Goal: Entertainment & Leisure: Consume media (video, audio)

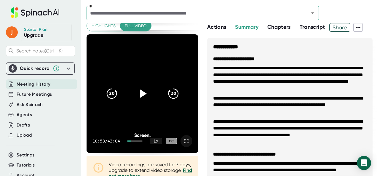
click at [184, 141] on icon at bounding box center [186, 141] width 7 height 7
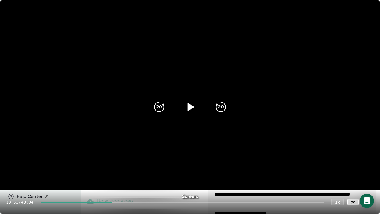
click at [190, 109] on icon at bounding box center [190, 106] width 7 height 9
click at [117, 176] on div at bounding box center [182, 201] width 283 height 1
click at [123, 176] on div at bounding box center [182, 201] width 283 height 1
click at [199, 107] on div at bounding box center [189, 106] width 25 height 25
click at [194, 107] on icon at bounding box center [189, 106] width 15 height 15
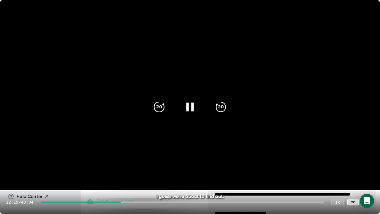
click at [160, 105] on icon "20" at bounding box center [159, 106] width 15 height 15
click at [373, 176] on div "12:15 / 43:04 1 x CC" at bounding box center [190, 202] width 380 height 24
click at [370, 176] on icon at bounding box center [367, 201] width 7 height 7
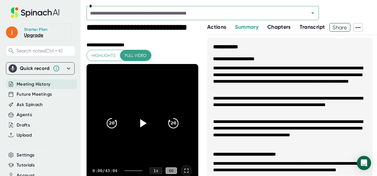
click at [184, 172] on icon at bounding box center [186, 171] width 4 height 4
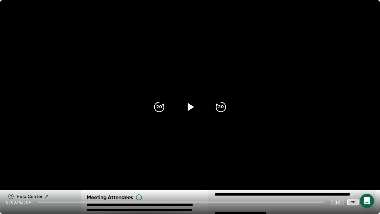
click at [106, 176] on div at bounding box center [181, 201] width 286 height 1
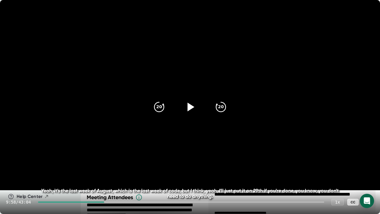
click at [193, 109] on icon at bounding box center [189, 106] width 15 height 15
click at [112, 176] on div at bounding box center [181, 201] width 286 height 1
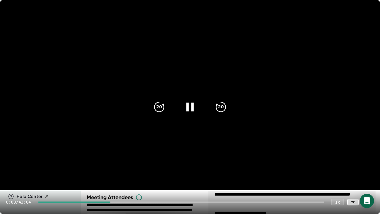
click at [116, 176] on div "0:00 / 43:04 1 x CC" at bounding box center [190, 202] width 380 height 24
click at [116, 176] on div at bounding box center [181, 201] width 286 height 1
click at [110, 176] on div "11:30 / 43:04 1 x CC" at bounding box center [190, 202] width 380 height 24
click at [110, 176] on div at bounding box center [79, 201] width 76 height 1
click at [190, 100] on div at bounding box center [189, 106] width 25 height 25
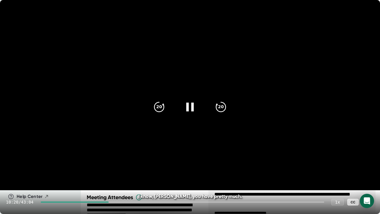
click at [191, 104] on icon at bounding box center [189, 106] width 15 height 15
click at [254, 137] on video at bounding box center [190, 95] width 380 height 190
click at [230, 107] on div "20" at bounding box center [220, 106] width 25 height 25
click at [192, 110] on icon at bounding box center [189, 106] width 7 height 9
click at [193, 108] on icon at bounding box center [189, 106] width 15 height 15
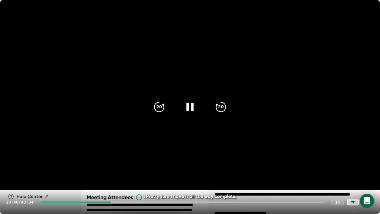
click at [369, 176] on icon at bounding box center [368, 202] width 4 height 4
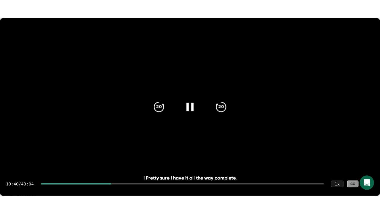
scroll to position [59, 0]
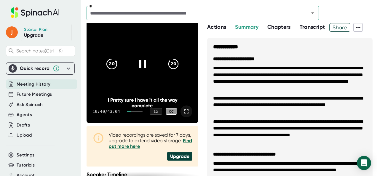
click at [114, 64] on icon "20" at bounding box center [111, 64] width 15 height 15
click at [154, 87] on video at bounding box center [143, 64] width 112 height 119
click at [144, 70] on icon at bounding box center [142, 64] width 15 height 15
drag, startPoint x: 130, startPoint y: 112, endPoint x: 127, endPoint y: 112, distance: 3.0
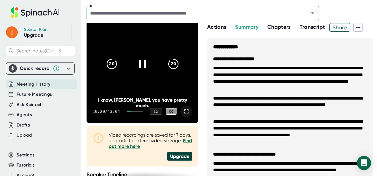
click at [127, 112] on div "10:20 / 43:04 1 x CC" at bounding box center [143, 112] width 112 height 24
click at [130, 111] on div at bounding box center [129, 111] width 4 height 1
click at [184, 112] on icon at bounding box center [186, 111] width 7 height 7
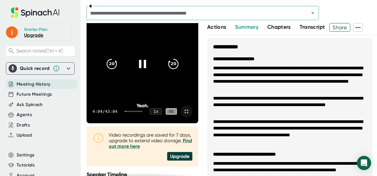
scroll to position [0, 0]
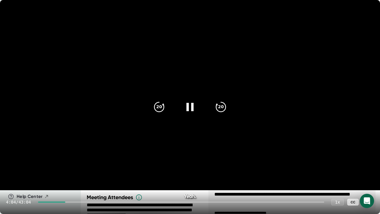
drag, startPoint x: 44, startPoint y: 201, endPoint x: 35, endPoint y: 201, distance: 9.8
click at [35, 176] on div "4:04 / 43:04 1 x CC" at bounding box center [190, 202] width 380 height 24
click at [42, 176] on div at bounding box center [51, 201] width 27 height 1
click at [183, 108] on div at bounding box center [189, 106] width 25 height 25
click at [190, 106] on icon at bounding box center [189, 106] width 15 height 15
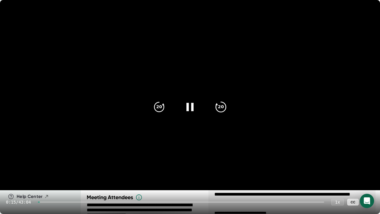
click at [219, 108] on icon "20" at bounding box center [220, 106] width 15 height 15
click at [370, 176] on icon at bounding box center [367, 201] width 7 height 7
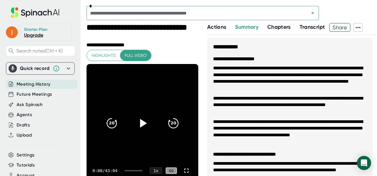
click at [140, 122] on icon at bounding box center [143, 123] width 7 height 9
click at [184, 171] on icon at bounding box center [186, 171] width 4 height 4
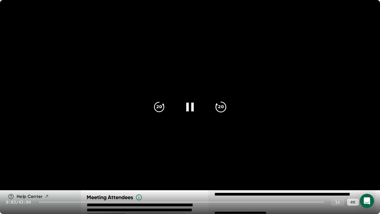
click at [223, 108] on icon "20" at bounding box center [220, 106] width 15 height 15
click at [222, 108] on icon "20" at bounding box center [220, 106] width 15 height 15
click at [110, 176] on div at bounding box center [181, 201] width 286 height 1
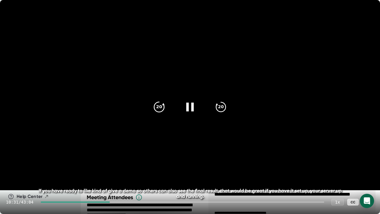
click at [159, 105] on icon "20" at bounding box center [159, 106] width 15 height 15
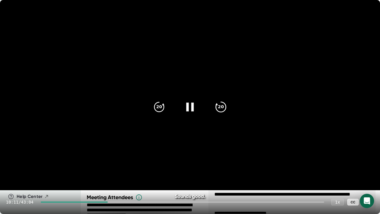
click at [218, 109] on icon "20" at bounding box center [220, 106] width 15 height 15
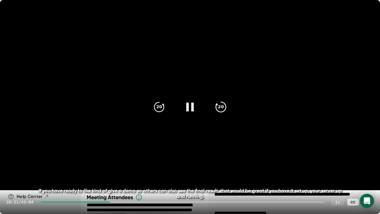
click at [218, 109] on icon "20" at bounding box center [220, 106] width 15 height 15
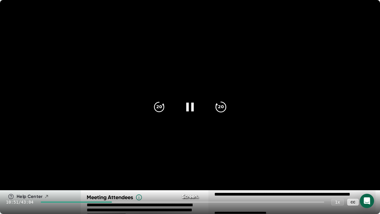
click at [218, 109] on icon "20" at bounding box center [220, 106] width 15 height 15
click at [368, 176] on icon at bounding box center [367, 201] width 7 height 7
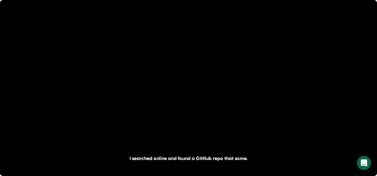
scroll to position [30, 0]
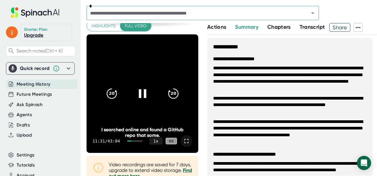
click at [183, 141] on icon at bounding box center [186, 141] width 7 height 7
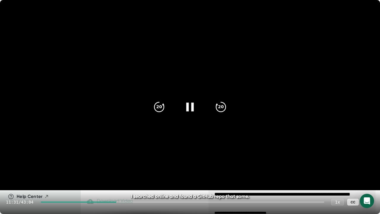
click at [122, 176] on div at bounding box center [182, 201] width 283 height 1
click at [192, 107] on icon at bounding box center [189, 106] width 7 height 9
click at [190, 107] on icon at bounding box center [189, 106] width 15 height 15
click at [125, 176] on div at bounding box center [182, 201] width 283 height 1
click at [129, 176] on div at bounding box center [182, 201] width 283 height 1
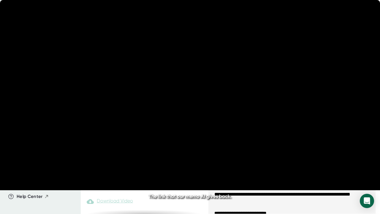
click at [131, 176] on div at bounding box center [182, 201] width 283 height 1
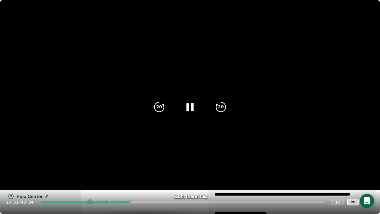
click at [136, 176] on div "13:31 / 43:04 1 x CC" at bounding box center [190, 202] width 380 height 24
click at [136, 176] on div at bounding box center [182, 201] width 283 height 1
click at [141, 176] on div at bounding box center [182, 201] width 283 height 1
click at [145, 176] on div at bounding box center [182, 201] width 283 height 1
click at [137, 176] on div at bounding box center [92, 201] width 103 height 1
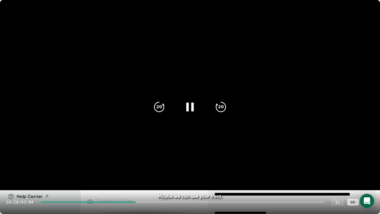
click at [194, 114] on div at bounding box center [189, 106] width 25 height 25
click at [194, 111] on icon at bounding box center [189, 106] width 15 height 15
click at [158, 109] on icon "20" at bounding box center [159, 106] width 15 height 15
drag, startPoint x: 369, startPoint y: 202, endPoint x: 329, endPoint y: 166, distance: 54.0
click at [368, 176] on icon at bounding box center [367, 201] width 7 height 7
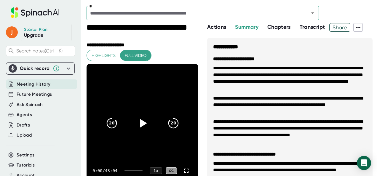
click at [142, 125] on icon at bounding box center [142, 123] width 15 height 15
click at [184, 169] on icon at bounding box center [186, 171] width 4 height 4
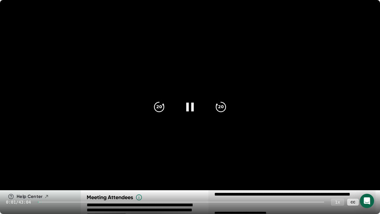
click at [334, 176] on div "1 x" at bounding box center [337, 201] width 13 height 7
click at [339, 176] on div "1 x" at bounding box center [337, 201] width 13 height 7
click at [334, 176] on div "1 x" at bounding box center [337, 201] width 13 height 7
click at [337, 176] on div "1 x" at bounding box center [337, 201] width 13 height 7
click at [335, 176] on div "1 x" at bounding box center [337, 201] width 13 height 7
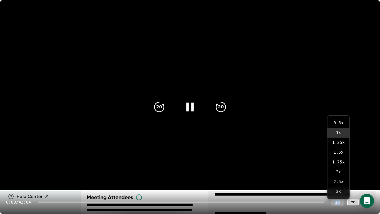
click at [335, 176] on div "1 x" at bounding box center [337, 201] width 13 height 7
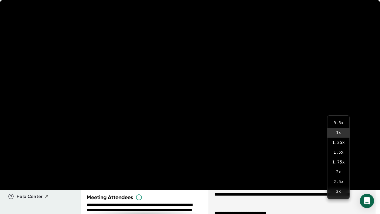
click at [335, 176] on div "1 x" at bounding box center [337, 201] width 13 height 7
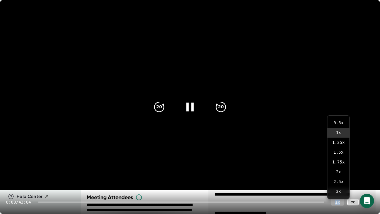
click at [336, 176] on div "1 x" at bounding box center [337, 201] width 13 height 7
click at [337, 176] on div "1 x" at bounding box center [337, 201] width 13 height 7
click at [222, 106] on icon "20" at bounding box center [220, 106] width 15 height 15
click at [157, 106] on icon "20" at bounding box center [159, 106] width 15 height 15
click at [365, 176] on icon at bounding box center [367, 201] width 7 height 7
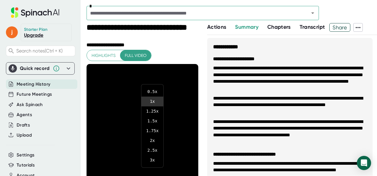
click at [113, 54] on div at bounding box center [188, 88] width 377 height 176
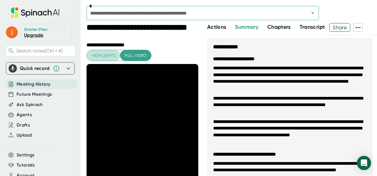
click at [103, 54] on span "Highlights" at bounding box center [104, 55] width 24 height 7
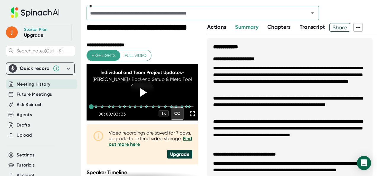
click at [142, 94] on icon at bounding box center [143, 92] width 7 height 9
click at [189, 118] on icon at bounding box center [192, 114] width 8 height 8
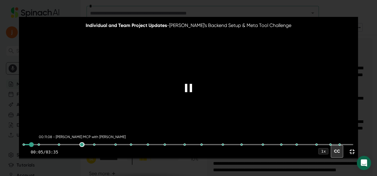
click at [82, 145] on div at bounding box center [81, 144] width 5 height 5
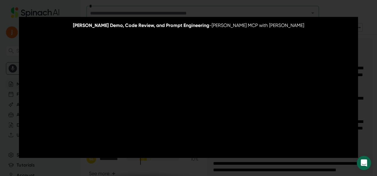
click at [255, 64] on video at bounding box center [189, 87] width 340 height 141
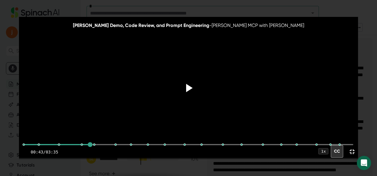
click at [249, 69] on video at bounding box center [189, 87] width 340 height 141
click at [353, 151] on icon at bounding box center [352, 152] width 8 height 8
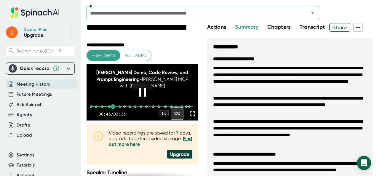
click at [188, 118] on icon at bounding box center [192, 114] width 8 height 8
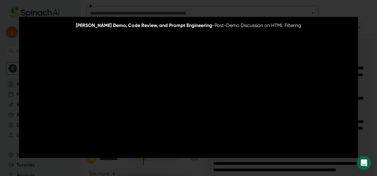
click at [120, 124] on video at bounding box center [189, 87] width 340 height 141
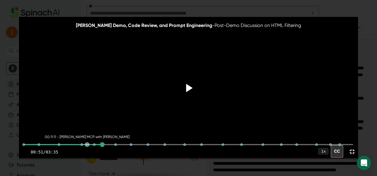
drag, startPoint x: 101, startPoint y: 145, endPoint x: 87, endPoint y: 144, distance: 14.3
click at [87, 144] on div "00:11:11 - Scott's MCP with Claude Demo" at bounding box center [189, 144] width 330 height 1
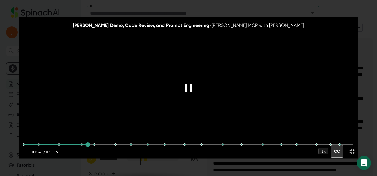
click at [141, 98] on video at bounding box center [189, 87] width 340 height 141
click at [353, 154] on icon at bounding box center [352, 152] width 8 height 8
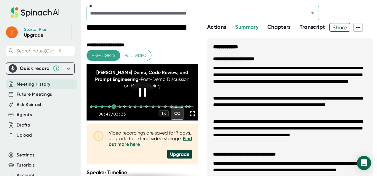
click at [137, 54] on span "Full video" at bounding box center [136, 55] width 22 height 7
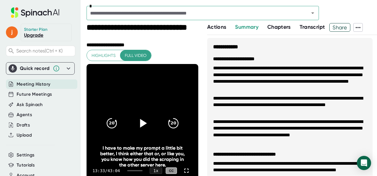
click at [140, 125] on icon at bounding box center [143, 123] width 7 height 9
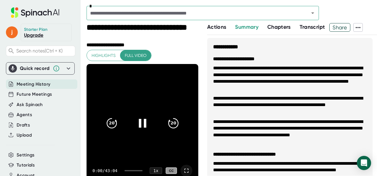
click at [183, 170] on icon at bounding box center [186, 170] width 7 height 7
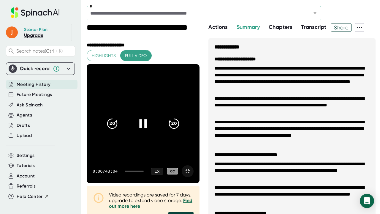
click at [125, 171] on div at bounding box center [134, 170] width 19 height 1
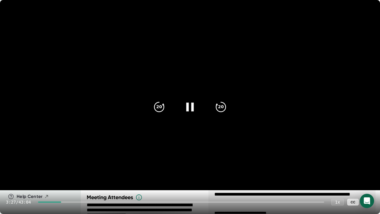
click at [68, 176] on div at bounding box center [181, 201] width 286 height 1
click at [74, 176] on div at bounding box center [181, 201] width 286 height 1
click at [78, 176] on div at bounding box center [181, 201] width 286 height 1
click at [82, 176] on div at bounding box center [181, 201] width 286 height 1
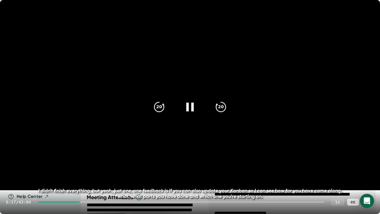
click at [85, 176] on div at bounding box center [181, 201] width 286 height 1
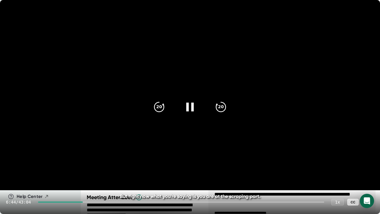
click at [89, 176] on div at bounding box center [181, 201] width 286 height 1
click at [93, 176] on div at bounding box center [181, 201] width 286 height 1
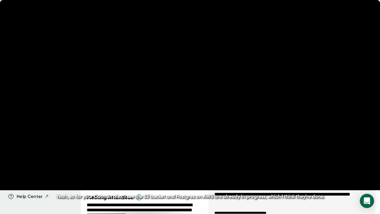
click at [96, 176] on div at bounding box center [181, 201] width 286 height 1
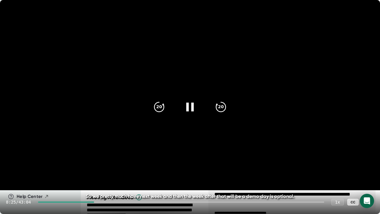
click at [98, 176] on div at bounding box center [181, 201] width 286 height 1
click at [100, 176] on div at bounding box center [181, 201] width 286 height 1
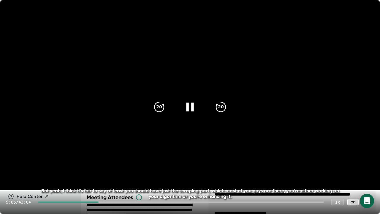
click at [103, 176] on div at bounding box center [181, 201] width 286 height 1
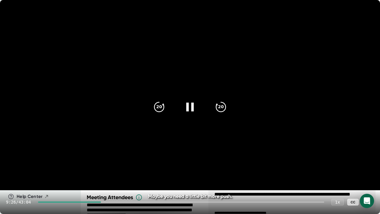
click at [106, 176] on div at bounding box center [181, 201] width 286 height 1
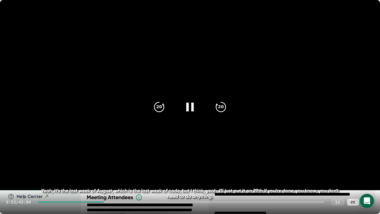
click at [109, 176] on div at bounding box center [181, 201] width 286 height 1
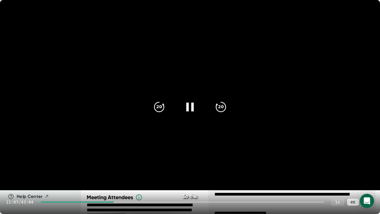
click at [198, 104] on div at bounding box center [189, 106] width 25 height 25
click at [192, 105] on icon at bounding box center [189, 106] width 15 height 15
click at [189, 105] on icon at bounding box center [189, 106] width 15 height 15
click at [189, 105] on icon at bounding box center [190, 106] width 7 height 9
click at [275, 135] on video at bounding box center [190, 95] width 380 height 190
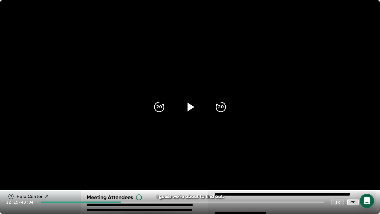
click at [275, 135] on video at bounding box center [190, 95] width 380 height 190
click at [188, 99] on div at bounding box center [189, 106] width 25 height 25
click at [187, 107] on icon at bounding box center [190, 106] width 7 height 9
click at [192, 105] on icon at bounding box center [189, 106] width 7 height 9
click at [194, 108] on icon at bounding box center [189, 106] width 15 height 15
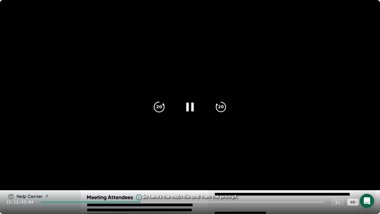
click at [158, 107] on icon "20" at bounding box center [159, 106] width 15 height 15
click at [191, 109] on icon at bounding box center [189, 106] width 15 height 15
click at [373, 176] on div at bounding box center [368, 202] width 12 height 12
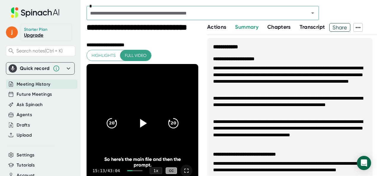
click at [183, 171] on icon at bounding box center [186, 170] width 7 height 7
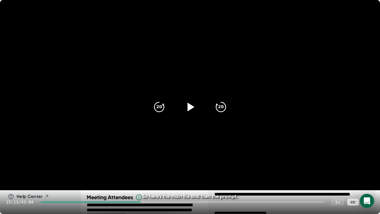
click at [184, 106] on icon at bounding box center [189, 106] width 15 height 15
click at [192, 101] on icon at bounding box center [189, 106] width 15 height 15
click at [195, 108] on icon at bounding box center [189, 106] width 15 height 15
click at [152, 106] on icon "20" at bounding box center [159, 106] width 15 height 15
click at [187, 103] on icon at bounding box center [189, 106] width 15 height 15
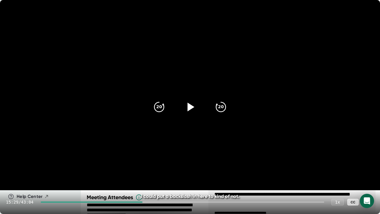
click at [371, 176] on icon at bounding box center [367, 201] width 7 height 7
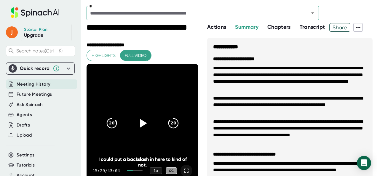
click at [141, 115] on div at bounding box center [142, 123] width 25 height 25
click at [183, 170] on icon at bounding box center [186, 170] width 7 height 7
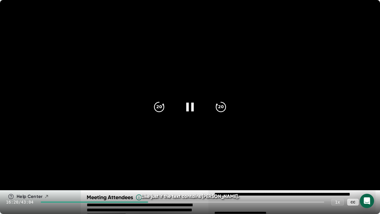
click at [188, 105] on icon at bounding box center [189, 106] width 7 height 9
click at [369, 176] on icon at bounding box center [367, 201] width 7 height 7
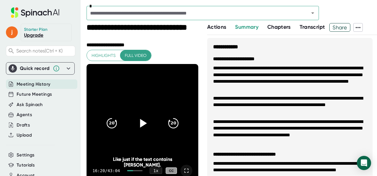
click at [183, 170] on icon at bounding box center [186, 170] width 7 height 7
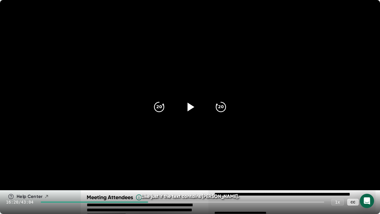
click at [193, 110] on icon at bounding box center [189, 106] width 15 height 15
click at [196, 106] on icon at bounding box center [189, 106] width 15 height 15
click at [188, 106] on icon at bounding box center [190, 106] width 7 height 9
click at [198, 106] on div at bounding box center [189, 106] width 25 height 25
click at [190, 107] on icon at bounding box center [190, 106] width 7 height 9
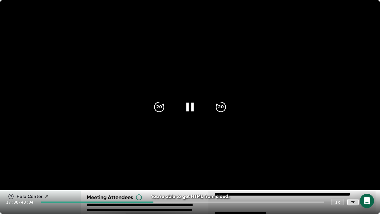
click at [190, 109] on icon at bounding box center [189, 106] width 15 height 15
click at [370, 176] on icon at bounding box center [367, 201] width 7 height 7
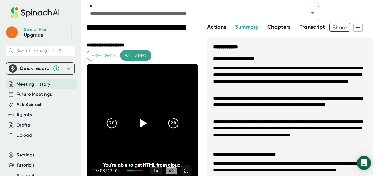
click at [136, 122] on icon at bounding box center [142, 123] width 15 height 15
click at [183, 167] on div "You're able to get HTML from cloud." at bounding box center [143, 165] width 90 height 6
click at [183, 170] on icon at bounding box center [186, 170] width 7 height 7
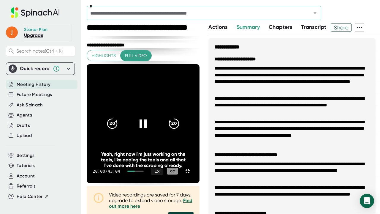
click at [176, 183] on div "20:00 / 43:04 1 x CC" at bounding box center [143, 171] width 113 height 24
click at [144, 171] on div at bounding box center [135, 170] width 16 height 1
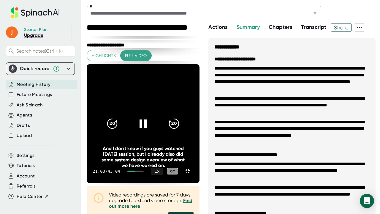
click at [144, 171] on div at bounding box center [135, 170] width 16 height 1
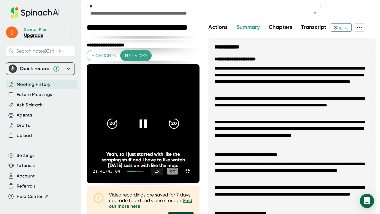
click at [144, 171] on div at bounding box center [135, 170] width 16 height 1
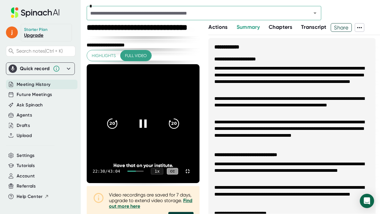
click at [144, 171] on div at bounding box center [135, 170] width 16 height 1
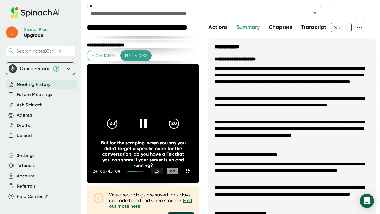
click at [144, 171] on div at bounding box center [135, 170] width 16 height 1
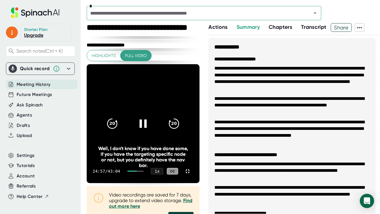
click at [144, 171] on div at bounding box center [135, 170] width 16 height 1
click at [199, 183] on div "24:57 / 43:04 1 x CC" at bounding box center [143, 171] width 113 height 24
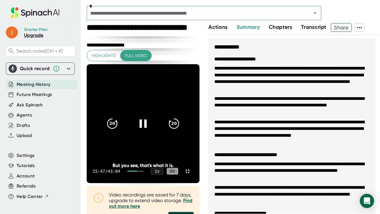
click at [144, 171] on div at bounding box center [135, 170] width 16 height 1
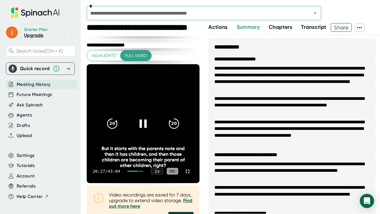
click at [144, 171] on div at bounding box center [135, 170] width 16 height 1
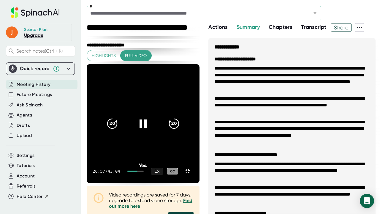
click at [144, 171] on div at bounding box center [135, 170] width 16 height 1
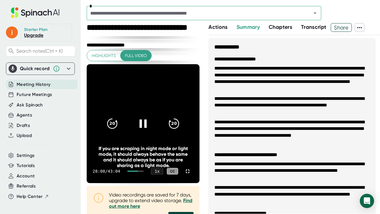
click at [144, 171] on div at bounding box center [135, 170] width 16 height 1
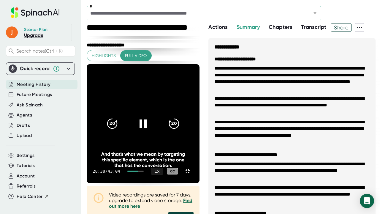
click at [144, 171] on div at bounding box center [135, 170] width 16 height 1
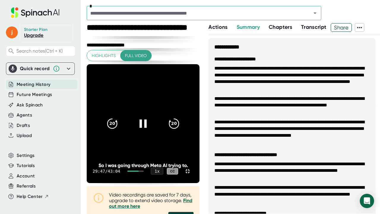
click at [139, 171] on div at bounding box center [132, 170] width 11 height 1
click at [144, 171] on div at bounding box center [135, 170] width 16 height 1
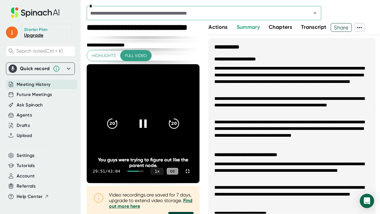
click at [199, 183] on div "29:51 / 43:04 1 x CC" at bounding box center [143, 171] width 113 height 24
click at [144, 171] on div at bounding box center [135, 170] width 16 height 1
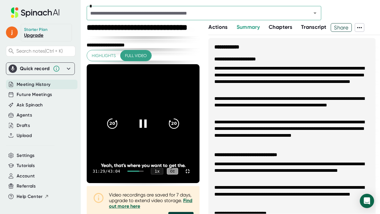
click at [144, 171] on div at bounding box center [135, 170] width 16 height 1
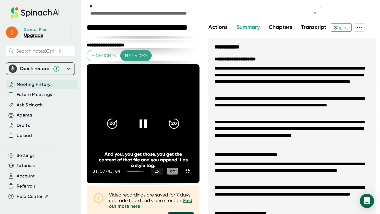
click at [144, 171] on div at bounding box center [135, 170] width 16 height 1
click at [199, 183] on div "33:59 / 43:04 1 x CC" at bounding box center [143, 171] width 113 height 24
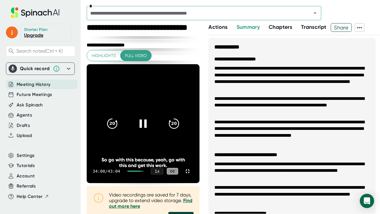
click at [144, 171] on div at bounding box center [135, 170] width 16 height 1
click at [155, 114] on div at bounding box center [142, 123] width 25 height 25
click at [191, 174] on icon at bounding box center [187, 170] width 7 height 7
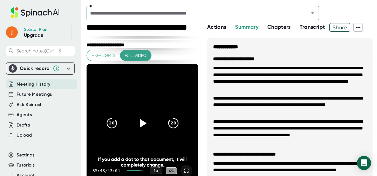
click at [183, 171] on icon at bounding box center [186, 170] width 7 height 7
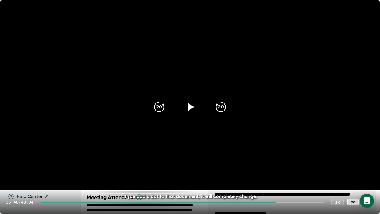
click at [130, 201] on div at bounding box center [158, 201] width 235 height 1
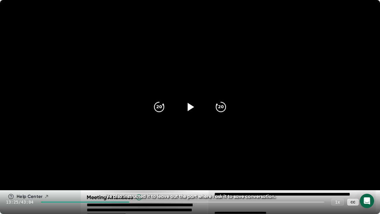
click at [122, 200] on div "13:25 / 43:04 1 x CC" at bounding box center [190, 202] width 380 height 24
click at [122, 201] on div at bounding box center [85, 201] width 88 height 1
click at [118, 201] on div at bounding box center [80, 201] width 79 height 1
click at [115, 201] on div at bounding box center [79, 201] width 76 height 1
click at [113, 201] on div at bounding box center [77, 201] width 73 height 1
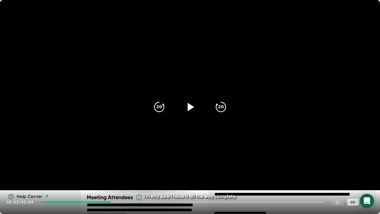
click at [111, 201] on div at bounding box center [76, 201] width 70 height 1
click at [113, 202] on div at bounding box center [182, 201] width 283 height 1
click at [116, 201] on div at bounding box center [182, 201] width 283 height 1
click at [118, 201] on div at bounding box center [182, 201] width 283 height 1
click at [119, 201] on div at bounding box center [182, 201] width 283 height 1
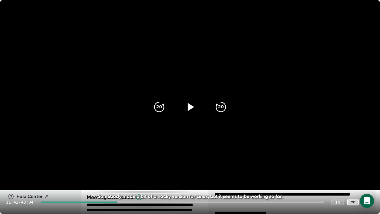
click at [122, 201] on div at bounding box center [182, 201] width 283 height 1
click at [125, 201] on div at bounding box center [182, 201] width 283 height 1
click at [126, 201] on div at bounding box center [182, 201] width 283 height 1
click at [128, 201] on div at bounding box center [182, 201] width 283 height 1
click at [130, 201] on div at bounding box center [182, 201] width 283 height 1
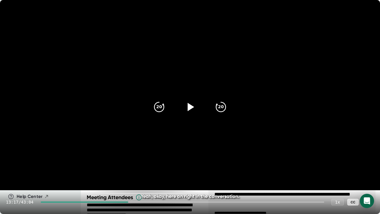
click at [132, 201] on div at bounding box center [182, 201] width 283 height 1
click at [133, 202] on div at bounding box center [182, 201] width 283 height 1
click at [136, 202] on div at bounding box center [182, 201] width 283 height 1
click at [137, 202] on div at bounding box center [182, 201] width 283 height 1
click at [218, 110] on icon "20" at bounding box center [220, 106] width 15 height 15
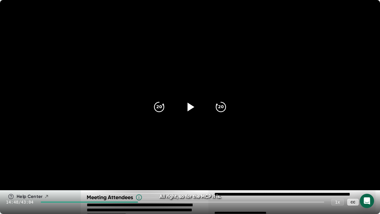
click at [188, 111] on icon at bounding box center [189, 106] width 15 height 15
click at [188, 110] on icon at bounding box center [189, 106] width 7 height 9
click at [188, 110] on icon at bounding box center [190, 106] width 7 height 9
click at [187, 107] on icon at bounding box center [189, 106] width 7 height 9
click at [197, 110] on icon at bounding box center [189, 106] width 15 height 15
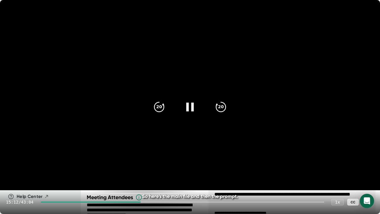
click at [193, 111] on icon at bounding box center [189, 106] width 15 height 15
click at [155, 109] on icon "20" at bounding box center [159, 106] width 15 height 15
click at [191, 108] on icon at bounding box center [190, 106] width 7 height 9
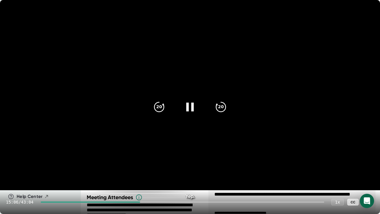
click at [189, 109] on icon at bounding box center [189, 106] width 15 height 15
click at [189, 109] on icon at bounding box center [190, 106] width 7 height 9
click at [191, 106] on icon at bounding box center [189, 106] width 7 height 9
click at [191, 106] on icon at bounding box center [190, 106] width 7 height 9
click at [191, 104] on icon at bounding box center [189, 106] width 7 height 9
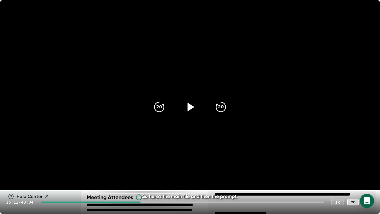
click at [191, 104] on icon at bounding box center [189, 106] width 15 height 15
click at [191, 104] on icon at bounding box center [189, 106] width 7 height 9
click at [191, 104] on icon at bounding box center [189, 106] width 15 height 15
click at [191, 104] on icon at bounding box center [189, 106] width 7 height 9
click at [191, 104] on icon at bounding box center [189, 106] width 15 height 15
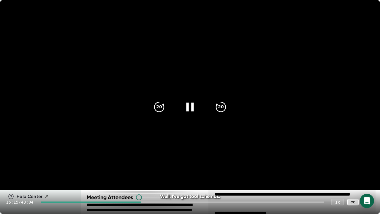
click at [191, 104] on icon at bounding box center [189, 106] width 7 height 9
click at [191, 104] on icon at bounding box center [189, 106] width 15 height 15
click at [191, 104] on icon at bounding box center [189, 106] width 7 height 9
click at [191, 104] on icon at bounding box center [189, 106] width 15 height 15
click at [191, 104] on icon at bounding box center [189, 106] width 7 height 9
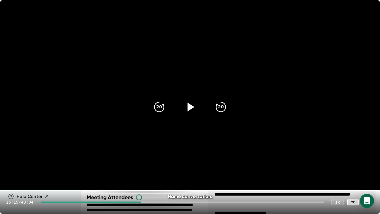
click at [191, 104] on icon at bounding box center [189, 106] width 15 height 15
click at [190, 102] on icon at bounding box center [189, 106] width 15 height 15
click at [164, 107] on icon "20" at bounding box center [159, 106] width 15 height 15
click at [187, 110] on icon at bounding box center [189, 106] width 15 height 15
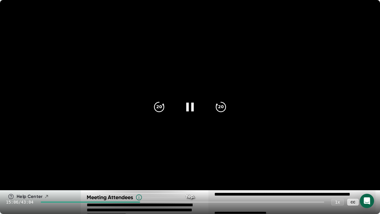
click at [192, 103] on icon at bounding box center [189, 106] width 15 height 15
click at [191, 104] on icon at bounding box center [189, 106] width 15 height 15
click at [190, 106] on icon at bounding box center [189, 106] width 15 height 15
click at [190, 106] on icon at bounding box center [190, 106] width 7 height 9
click at [190, 106] on icon at bounding box center [189, 106] width 15 height 15
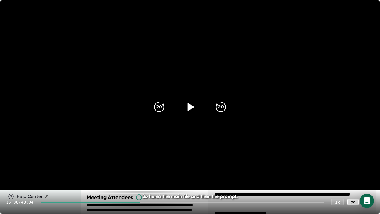
click at [372, 200] on div at bounding box center [368, 202] width 12 height 12
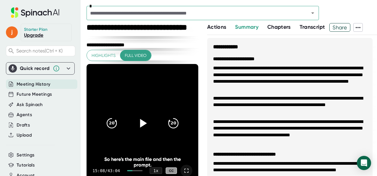
click at [184, 172] on icon at bounding box center [186, 171] width 4 height 4
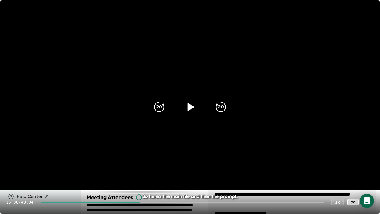
drag, startPoint x: 368, startPoint y: 200, endPoint x: 343, endPoint y: 162, distance: 45.7
click at [368, 200] on icon at bounding box center [367, 201] width 7 height 7
